Goal: Find specific page/section: Find specific page/section

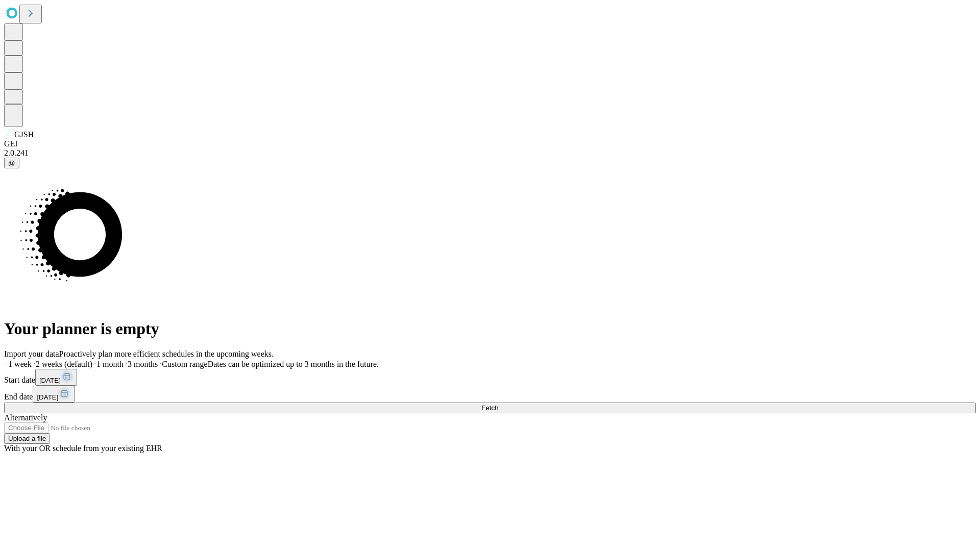
click at [498, 404] on span "Fetch" at bounding box center [490, 408] width 17 height 8
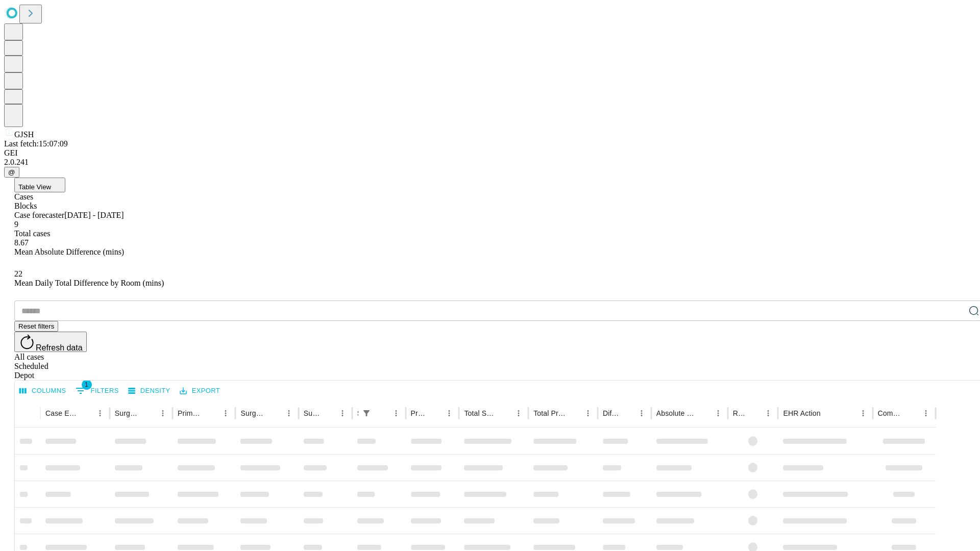
click at [51, 183] on span "Table View" at bounding box center [34, 187] width 33 height 8
